Goal: Transaction & Acquisition: Purchase product/service

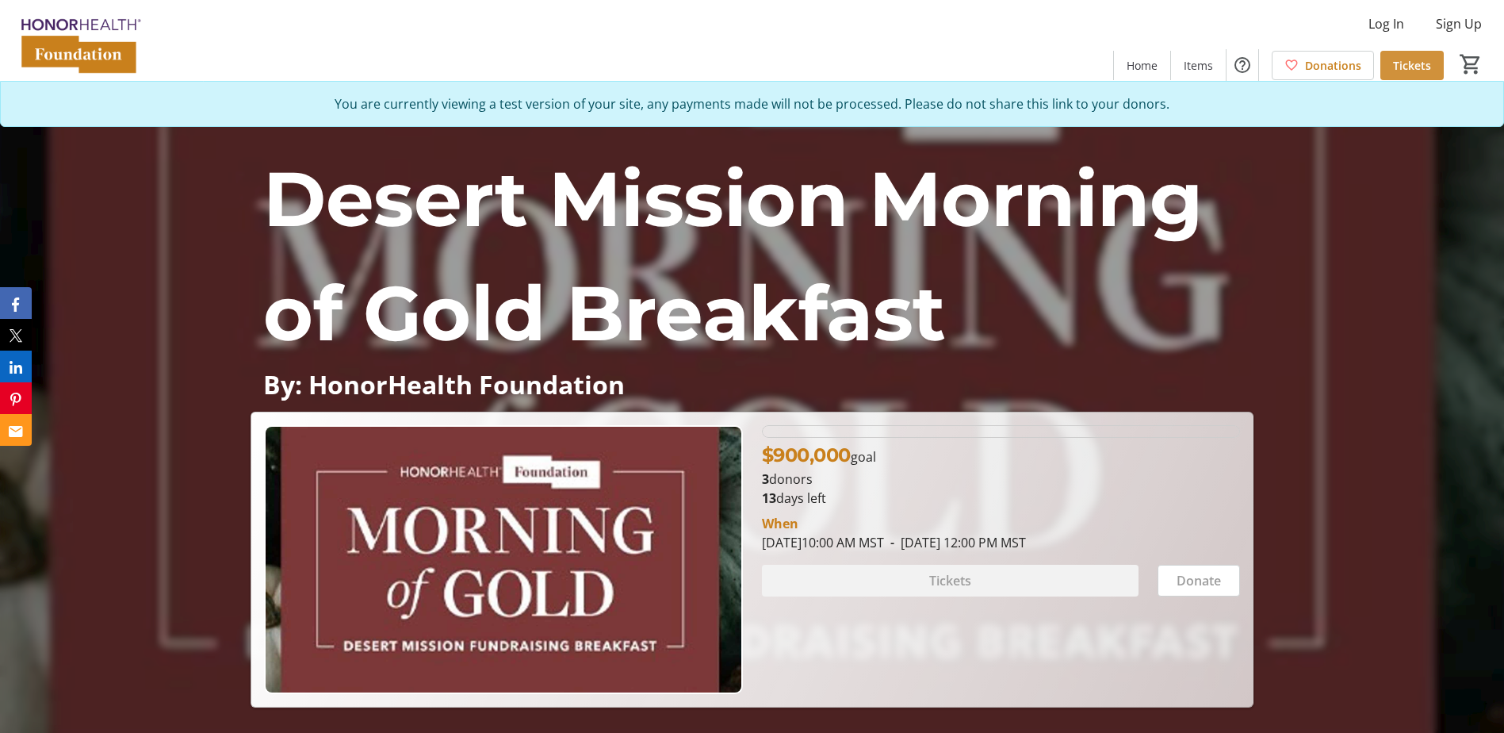
click at [1417, 67] on span "Tickets" at bounding box center [1412, 65] width 38 height 17
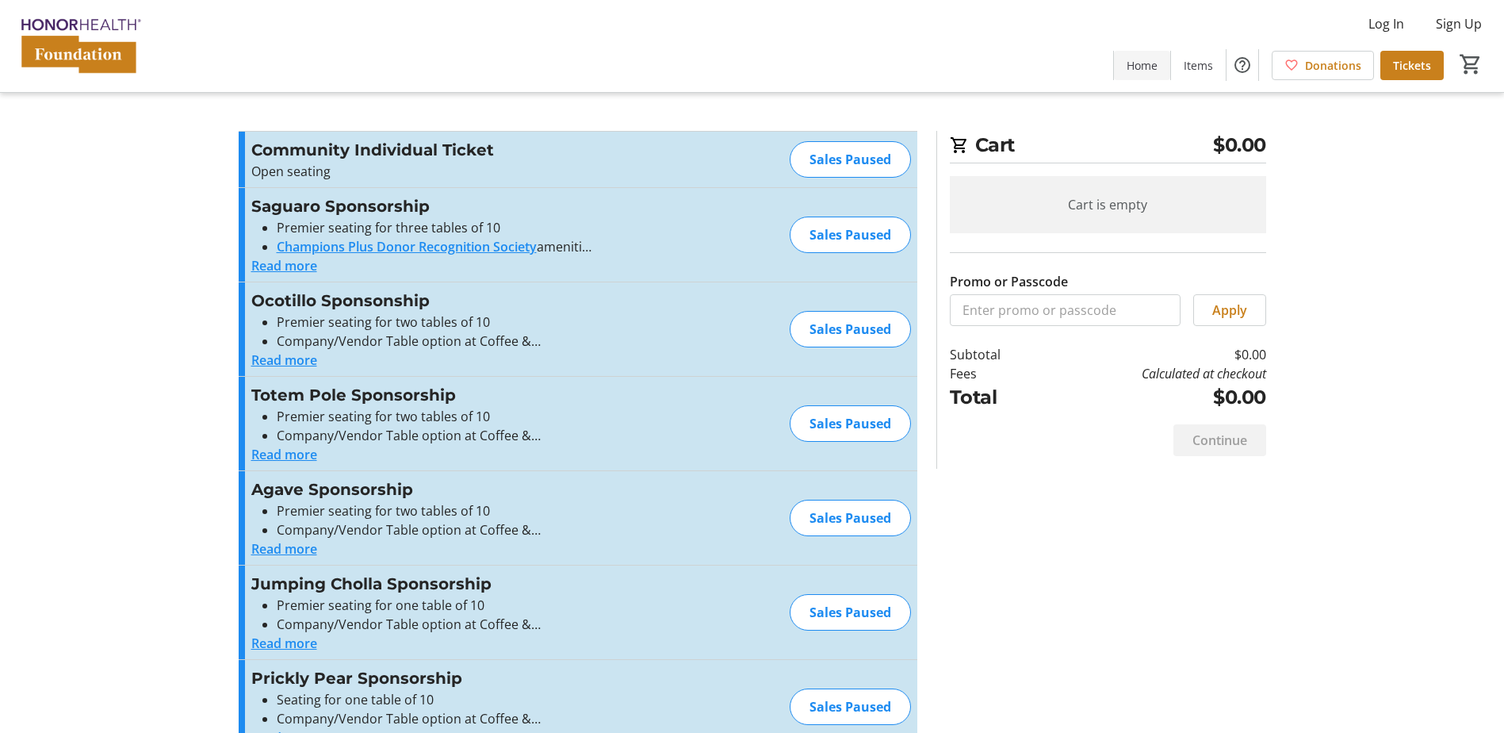
click at [1142, 77] on span at bounding box center [1142, 65] width 56 height 38
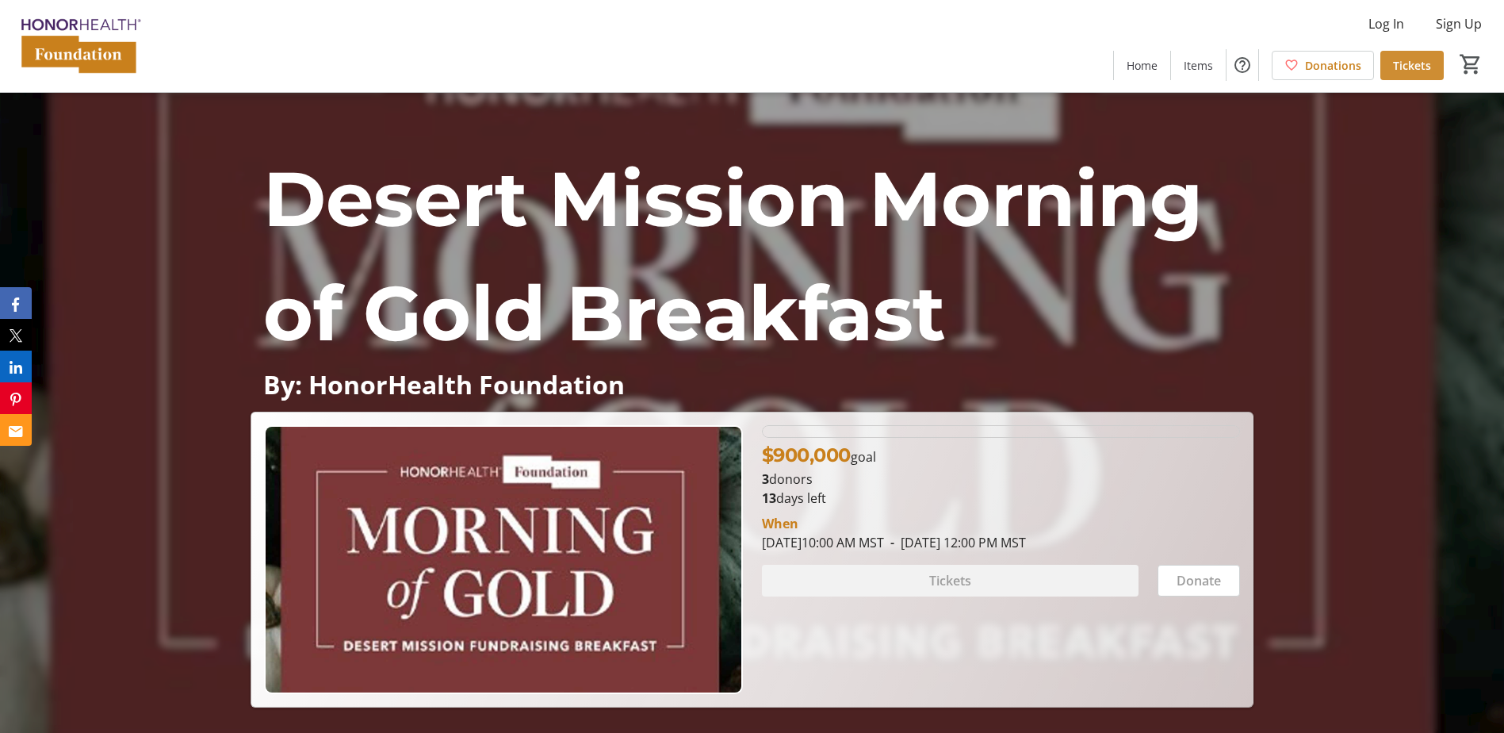
drag, startPoint x: 1413, startPoint y: 67, endPoint x: 1421, endPoint y: 114, distance: 47.6
click at [1413, 67] on span "Tickets" at bounding box center [1412, 65] width 38 height 17
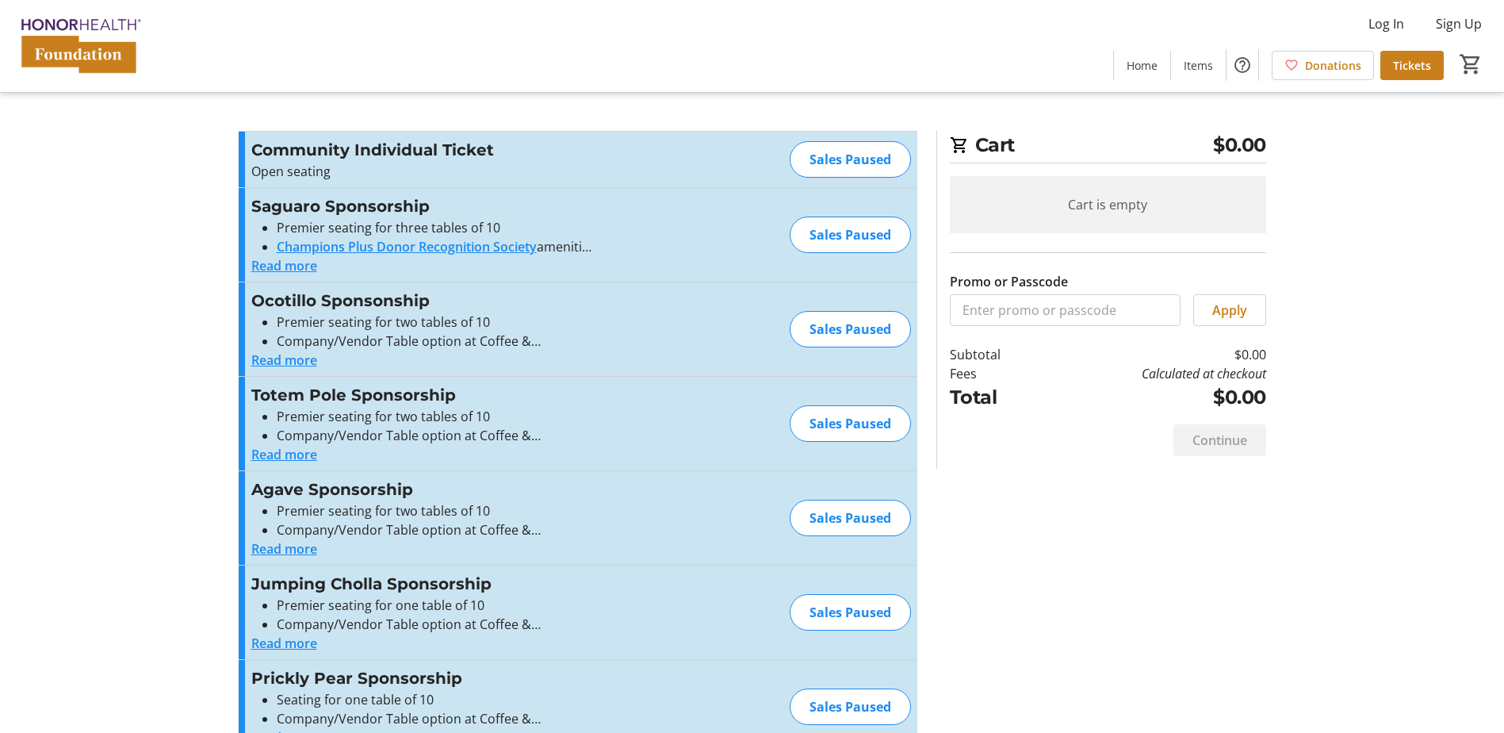
click at [279, 266] on button "Read more" at bounding box center [284, 265] width 66 height 19
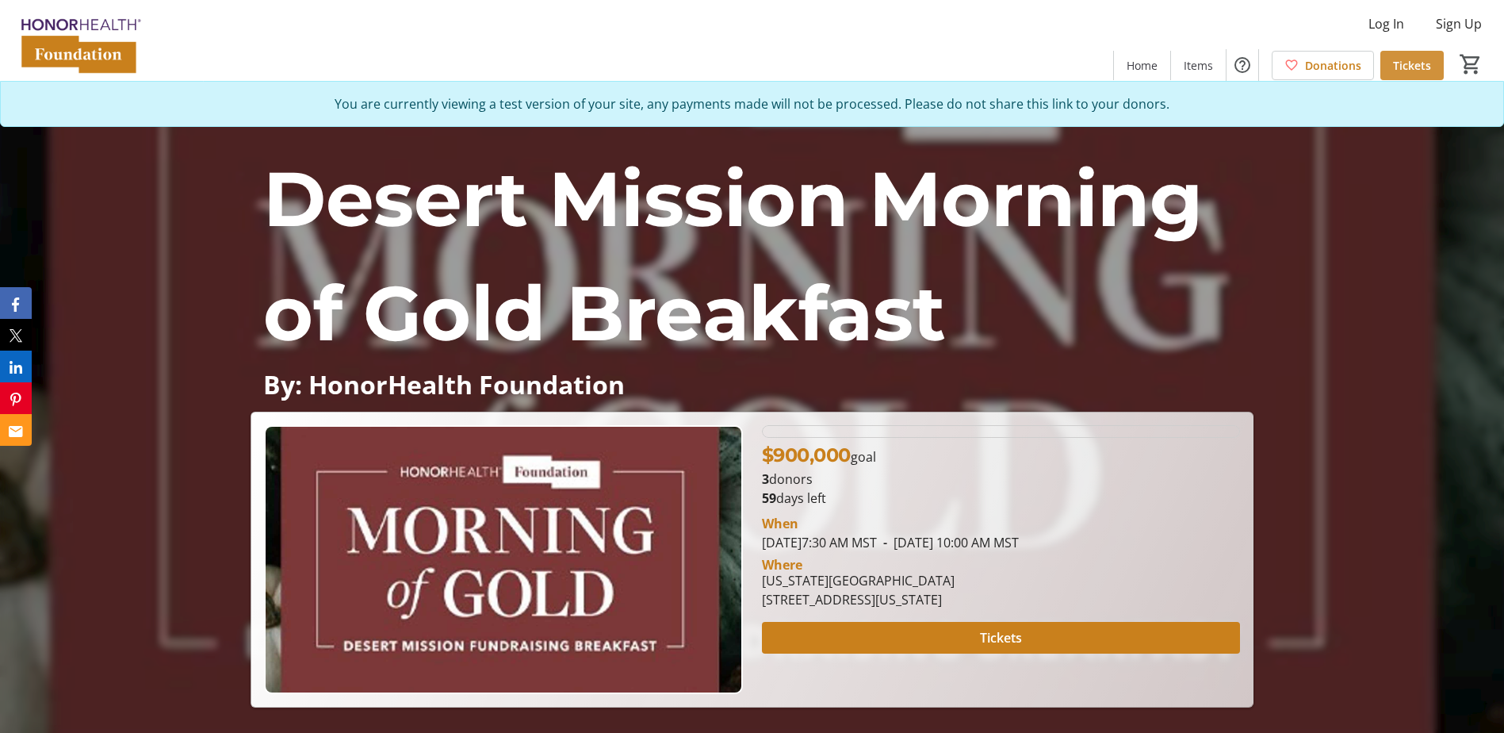
click at [1407, 65] on span "Tickets" at bounding box center [1412, 65] width 38 height 17
